Goal: Task Accomplishment & Management: Use online tool/utility

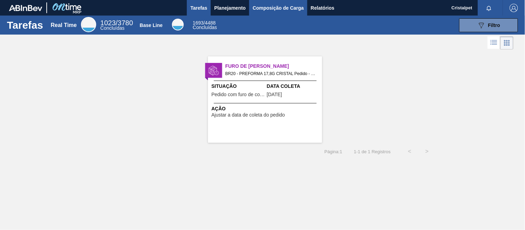
click at [274, 8] on span "Composição de Carga" at bounding box center [277, 8] width 51 height 8
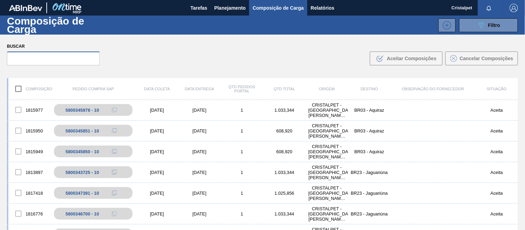
click at [49, 63] on input "text" at bounding box center [53, 59] width 93 height 14
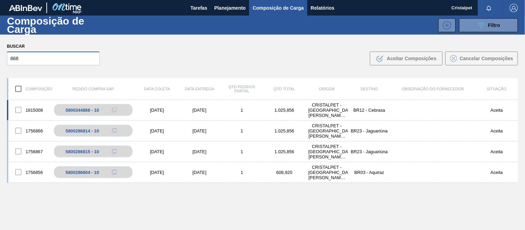
type input "868"
click at [165, 108] on div "[DATE]" at bounding box center [157, 110] width 43 height 5
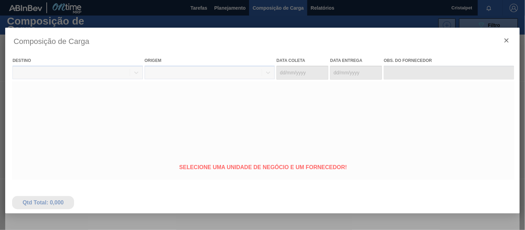
type coleta "[DATE]"
type entrega "[DATE]"
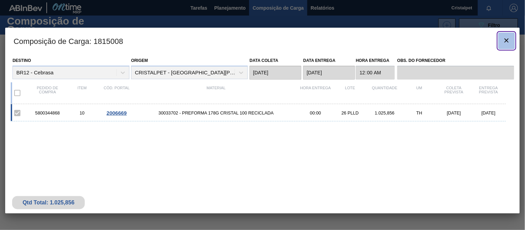
click at [503, 39] on icon "botão de ícone" at bounding box center [506, 40] width 8 height 8
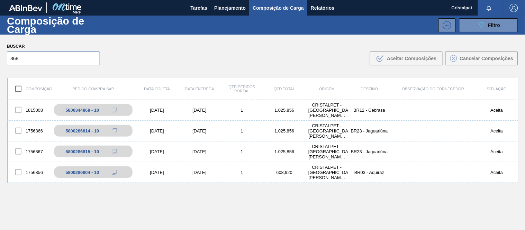
click at [26, 58] on input "868" at bounding box center [53, 59] width 93 height 14
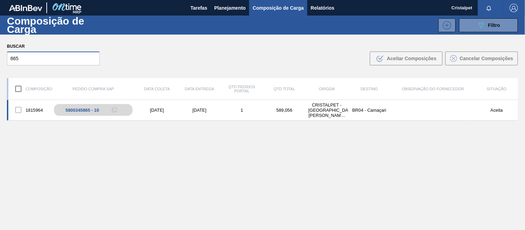
type input "865"
click at [197, 111] on div "[DATE]" at bounding box center [199, 110] width 43 height 5
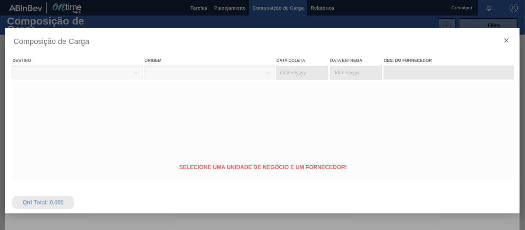
type coleta "[DATE]"
type entrega "[DATE]"
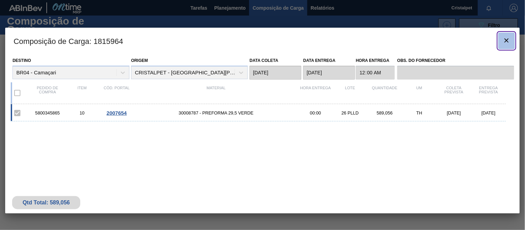
click at [508, 39] on icon "botão de ícone" at bounding box center [506, 40] width 8 height 8
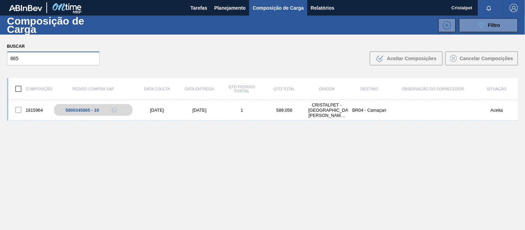
drag, startPoint x: 33, startPoint y: 60, endPoint x: 5, endPoint y: 57, distance: 27.9
click at [7, 58] on input "865" at bounding box center [53, 59] width 93 height 14
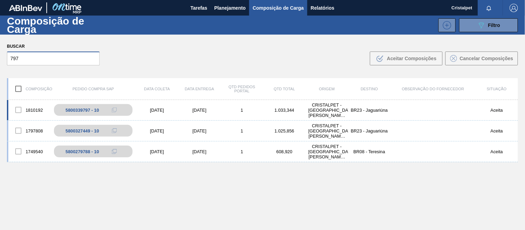
type input "797"
click at [171, 112] on div "[DATE]" at bounding box center [157, 110] width 43 height 5
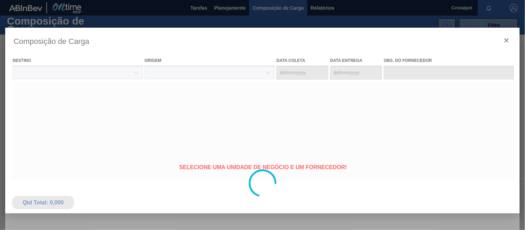
type coleta "[DATE]"
type entrega "[DATE]"
